Goal: Transaction & Acquisition: Purchase product/service

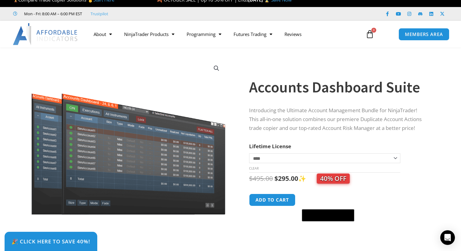
scroll to position [10, 0]
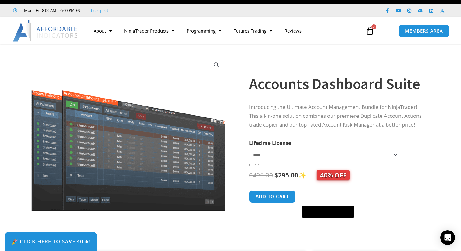
click at [289, 156] on select "**********" at bounding box center [324, 155] width 151 height 10
select select "*"
click at [249, 150] on select "**********" at bounding box center [324, 155] width 151 height 10
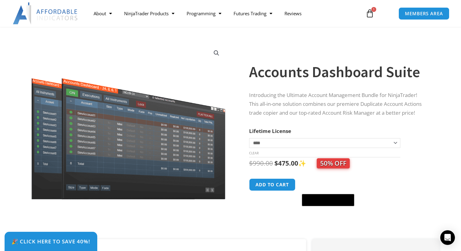
scroll to position [0, 0]
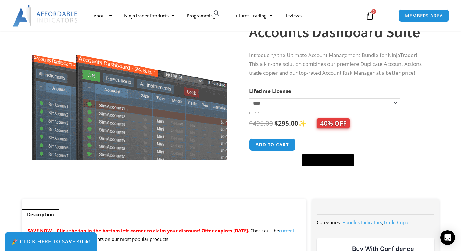
scroll to position [91, 0]
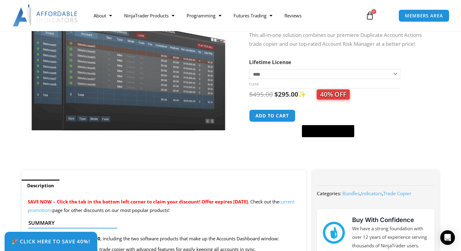
click at [278, 70] on select "**********" at bounding box center [324, 74] width 151 height 10
select select "*"
click at [249, 69] on select "**********" at bounding box center [324, 74] width 151 height 10
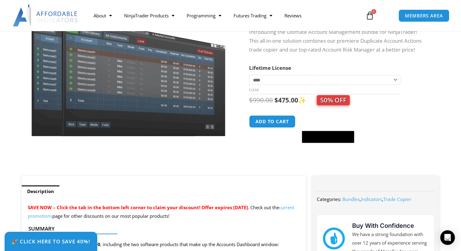
scroll to position [76, 0]
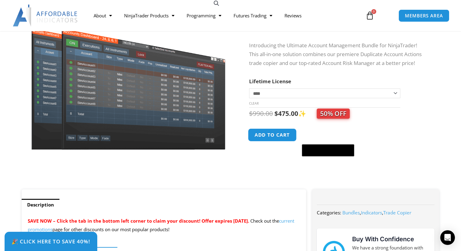
click at [283, 135] on button "Add to cart" at bounding box center [272, 134] width 49 height 13
click at [280, 136] on button "Add to cart" at bounding box center [272, 134] width 49 height 13
click at [277, 138] on button "Add to cart" at bounding box center [272, 134] width 49 height 13
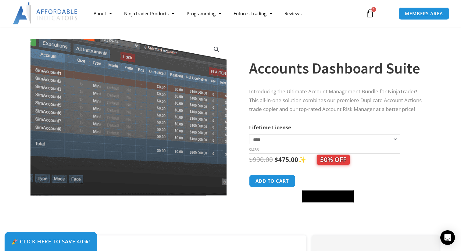
scroll to position [62, 0]
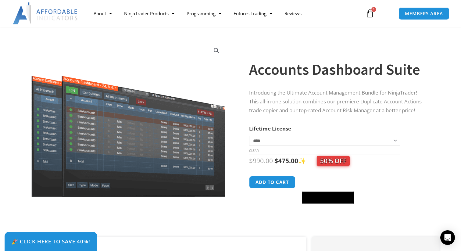
drag, startPoint x: 271, startPoint y: 187, endPoint x: 272, endPoint y: 207, distance: 20.2
click at [272, 207] on form "**********" at bounding box center [338, 165] width 178 height 83
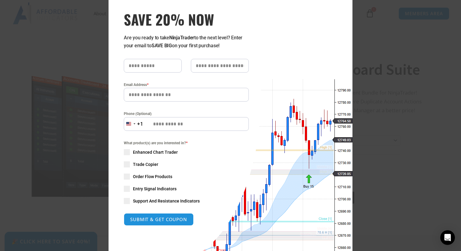
scroll to position [64, 0]
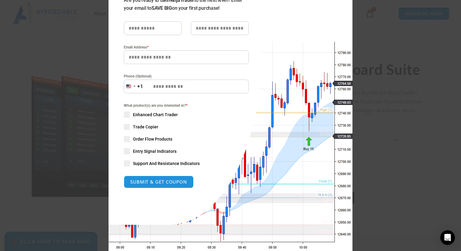
click at [128, 127] on span "SAVE 20% NOW popup" at bounding box center [127, 127] width 6 height 6
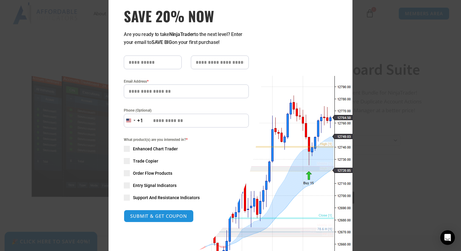
scroll to position [2, 0]
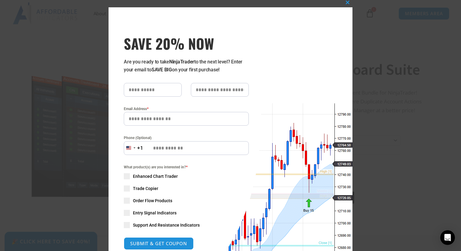
click at [142, 91] on input "SAVE 20% NOW popup" at bounding box center [153, 90] width 58 height 14
type input "*"
click at [214, 88] on input "SAVE 20% NOW popup" at bounding box center [220, 90] width 58 height 14
click at [152, 85] on input "*" at bounding box center [153, 90] width 58 height 14
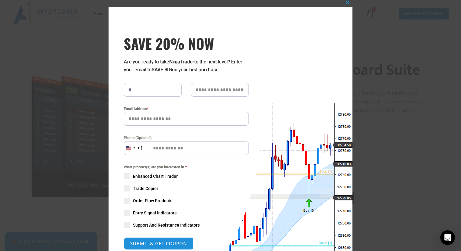
drag, startPoint x: 143, startPoint y: 92, endPoint x: 127, endPoint y: 90, distance: 16.0
click at [127, 91] on input "*" at bounding box center [153, 90] width 58 height 14
type input "********"
type input "******"
click at [152, 122] on input "Email Address *" at bounding box center [186, 119] width 125 height 14
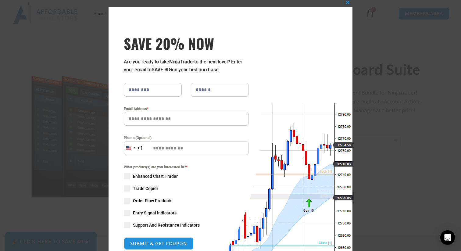
click at [150, 121] on input "Email Address *" at bounding box center [186, 119] width 125 height 14
click at [143, 120] on input "Email Address *" at bounding box center [186, 119] width 125 height 14
type input "**********"
click at [156, 149] on input "Phone (Optional)" at bounding box center [186, 148] width 125 height 14
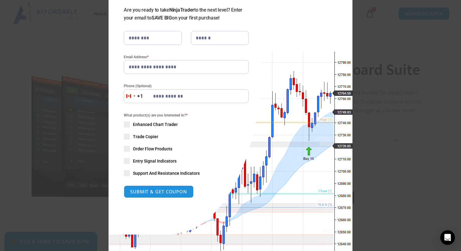
scroll to position [77, 0]
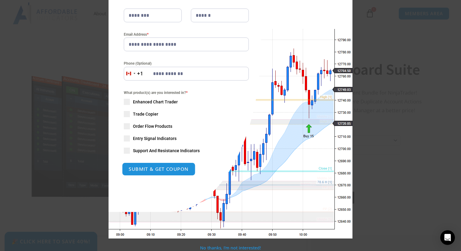
click at [150, 171] on button "SUBMIT & GET COUPON" at bounding box center [158, 169] width 73 height 13
type input "**********"
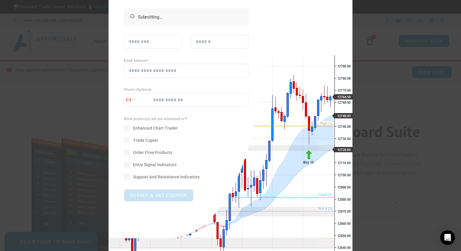
scroll to position [0, 0]
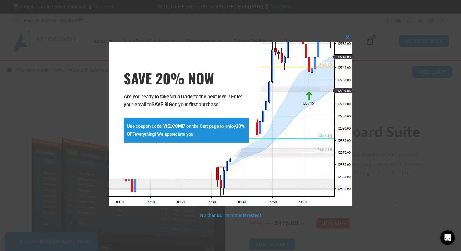
click at [172, 127] on strong "WELCOME" at bounding box center [173, 126] width 21 height 5
copy strong "WELCOME"
click at [349, 36] on span "SAVE 20% NOW popup" at bounding box center [348, 37] width 10 height 4
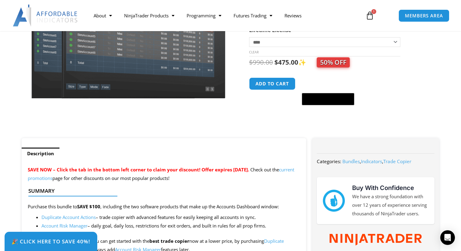
scroll to position [157, 0]
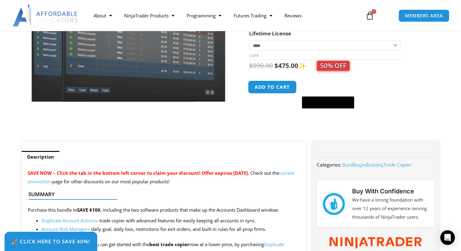
click at [278, 91] on button "Add to cart" at bounding box center [272, 87] width 49 height 13
click at [370, 13] on icon at bounding box center [370, 15] width 9 height 9
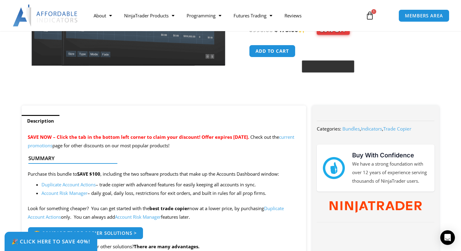
scroll to position [199, 0]
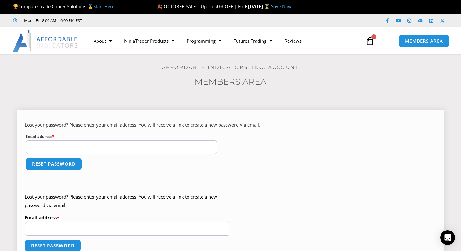
click at [82, 146] on input "Email address * Required" at bounding box center [122, 147] width 192 height 14
type input "**********"
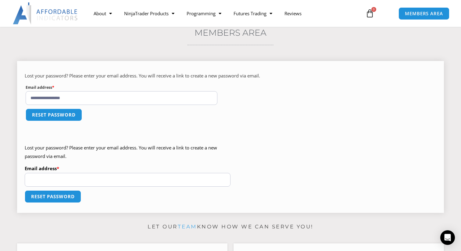
scroll to position [54, 0]
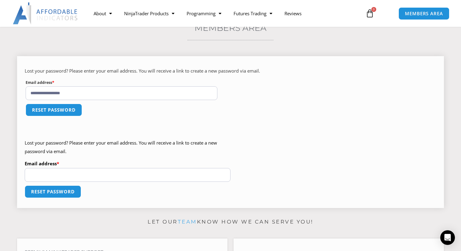
drag, startPoint x: 48, startPoint y: 109, endPoint x: 129, endPoint y: 124, distance: 82.3
click at [129, 124] on p "Reset password" at bounding box center [231, 114] width 412 height 22
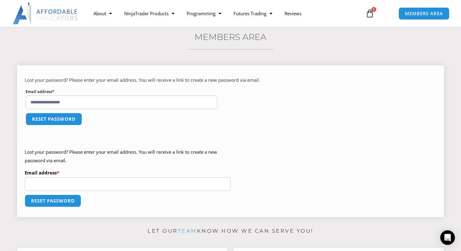
scroll to position [50, 0]
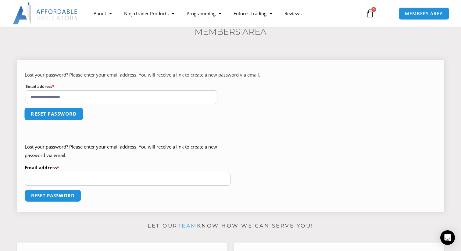
click at [57, 112] on button "Reset password" at bounding box center [53, 113] width 59 height 13
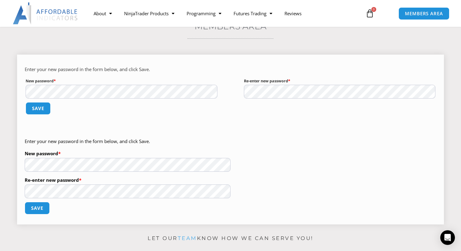
scroll to position [61, 0]
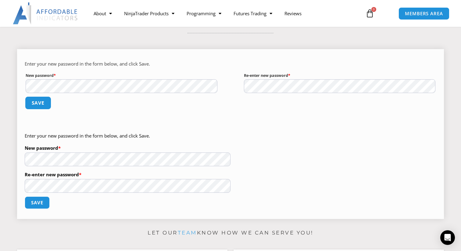
click at [41, 100] on button "Save" at bounding box center [38, 102] width 26 height 13
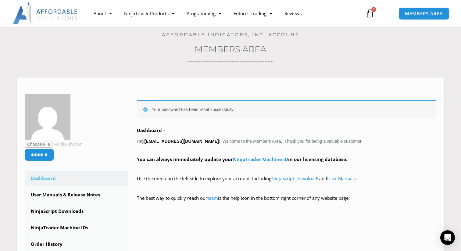
scroll to position [35, 0]
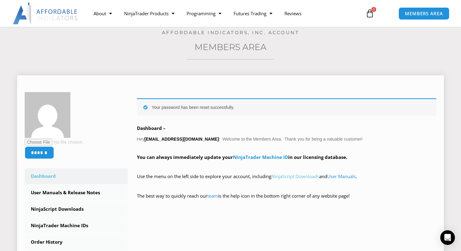
click at [305, 178] on link "NinjaScript Downloads" at bounding box center [295, 176] width 48 height 6
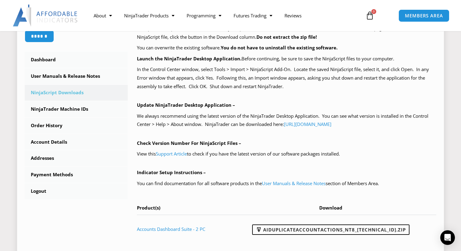
scroll to position [159, 0]
